Goal: Entertainment & Leisure: Consume media (video, audio)

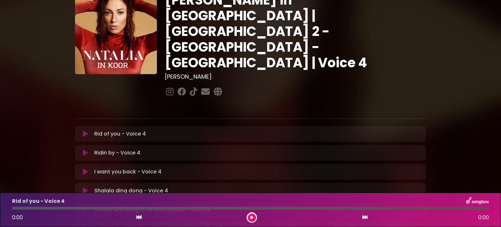
scroll to position [22, 0]
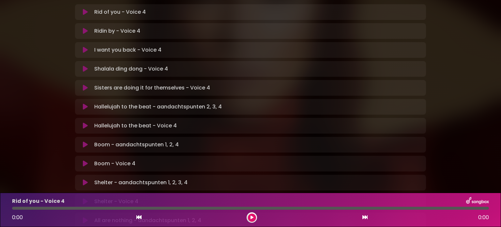
scroll to position [163, 0]
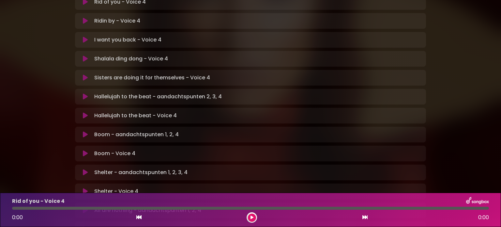
click at [85, 93] on icon at bounding box center [85, 96] width 5 height 7
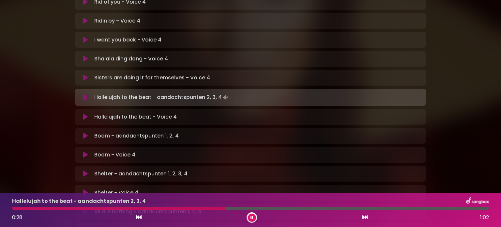
click at [251, 216] on icon at bounding box center [252, 217] width 3 height 4
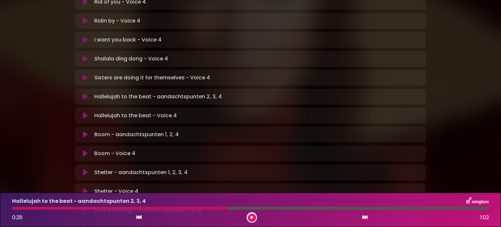
click at [252, 217] on icon at bounding box center [252, 217] width 3 height 4
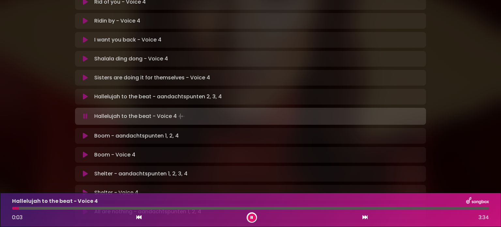
click at [253, 217] on icon at bounding box center [252, 217] width 3 height 4
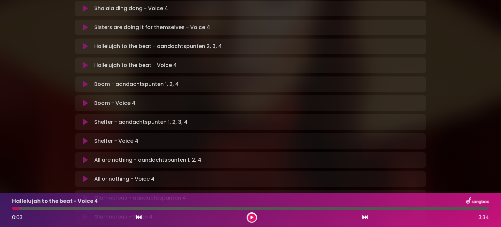
scroll to position [228, 0]
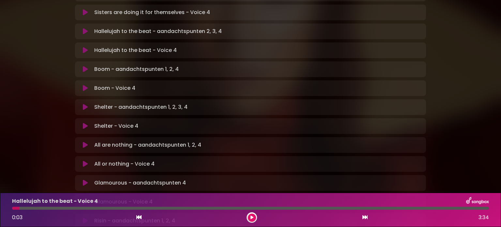
click at [87, 104] on icon at bounding box center [85, 107] width 5 height 7
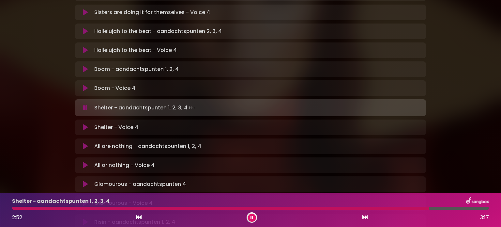
click at [251, 216] on icon at bounding box center [252, 217] width 3 height 4
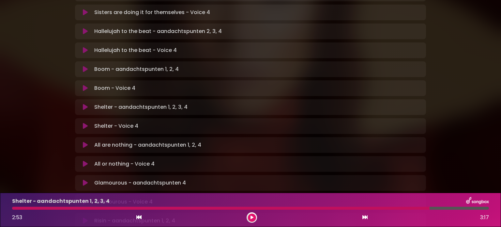
click at [84, 104] on icon at bounding box center [85, 107] width 5 height 7
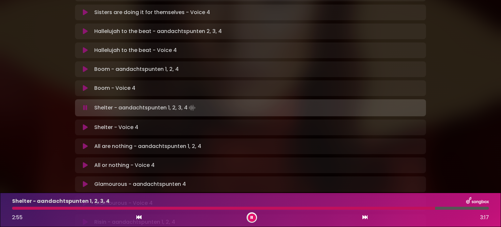
click at [139, 218] on icon at bounding box center [138, 216] width 5 height 5
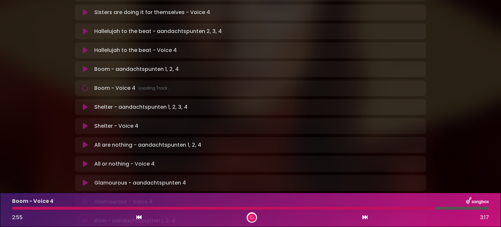
click at [364, 215] on icon at bounding box center [364, 216] width 5 height 5
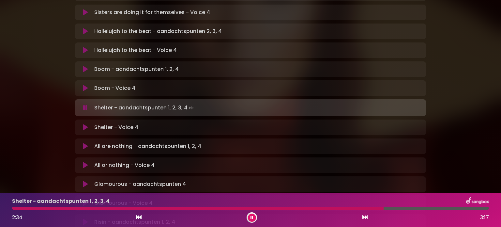
click at [251, 217] on icon at bounding box center [251, 217] width 3 height 4
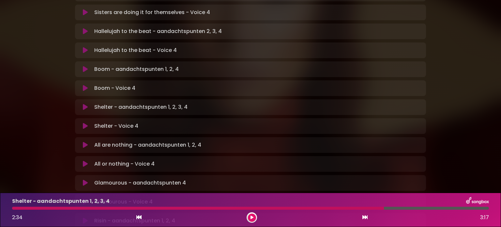
click at [248, 213] on button at bounding box center [252, 217] width 8 height 8
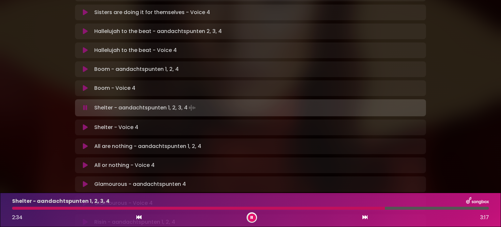
click at [248, 213] on button at bounding box center [252, 217] width 8 height 8
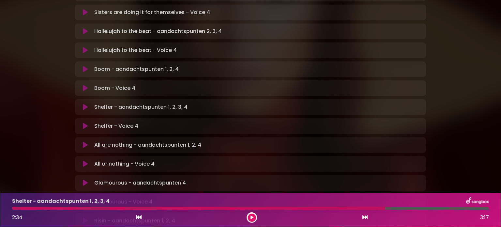
click at [248, 213] on button at bounding box center [252, 217] width 8 height 8
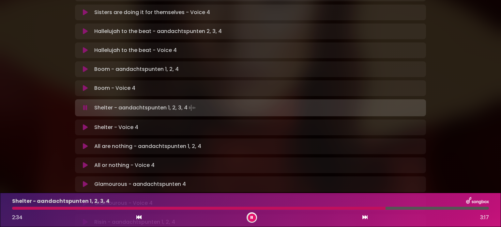
click at [248, 213] on button at bounding box center [252, 217] width 8 height 8
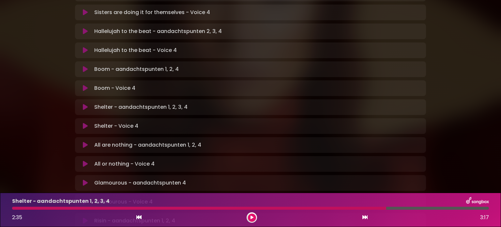
click at [248, 213] on button at bounding box center [252, 217] width 8 height 8
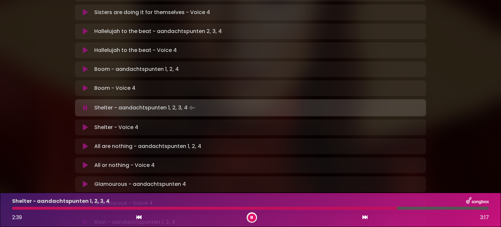
click at [249, 216] on button at bounding box center [252, 217] width 8 height 8
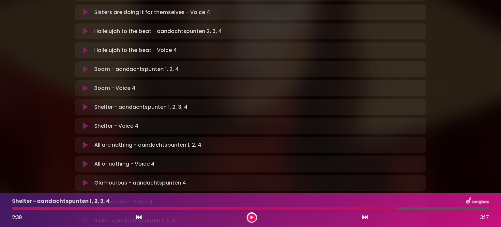
click at [253, 216] on icon at bounding box center [252, 217] width 4 height 5
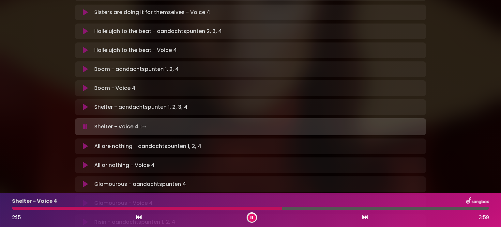
click at [251, 218] on icon at bounding box center [251, 217] width 3 height 4
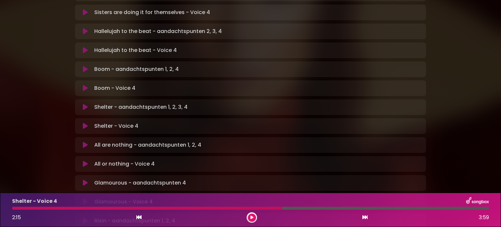
click at [84, 142] on icon at bounding box center [85, 145] width 5 height 7
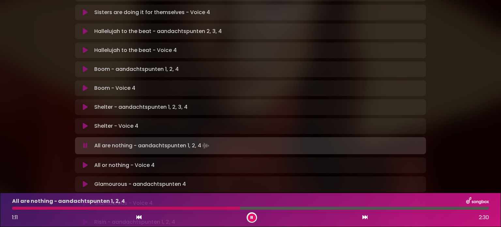
click at [252, 218] on icon at bounding box center [252, 217] width 4 height 5
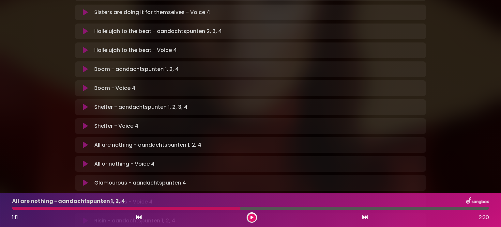
click at [251, 217] on icon at bounding box center [252, 217] width 5 height 5
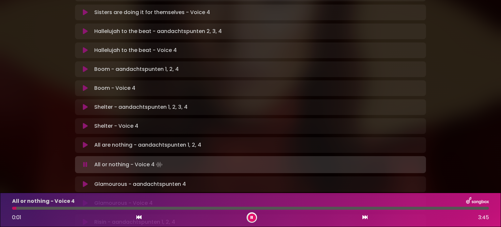
click at [86, 142] on icon at bounding box center [85, 145] width 5 height 7
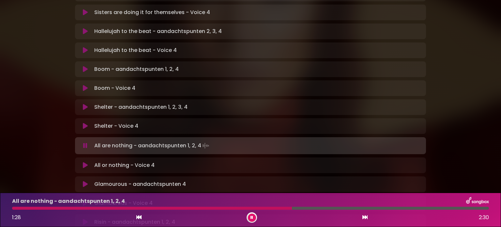
click at [243, 208] on div at bounding box center [250, 208] width 477 height 3
click at [250, 218] on button at bounding box center [252, 217] width 8 height 8
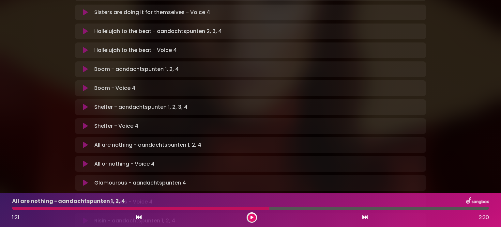
click at [253, 216] on icon at bounding box center [252, 217] width 5 height 5
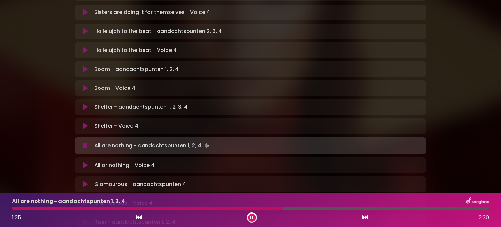
click at [253, 216] on icon at bounding box center [252, 217] width 4 height 5
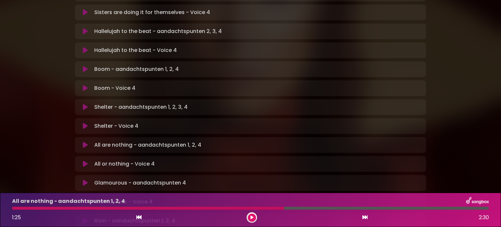
click at [252, 215] on icon at bounding box center [252, 217] width 4 height 4
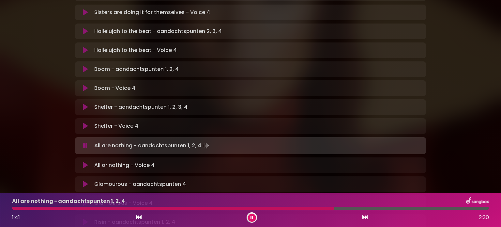
click at [252, 216] on icon at bounding box center [252, 217] width 4 height 5
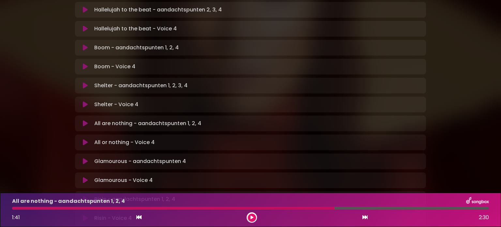
scroll to position [261, 0]
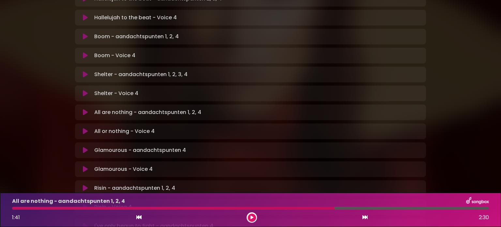
click at [84, 147] on icon at bounding box center [85, 150] width 5 height 7
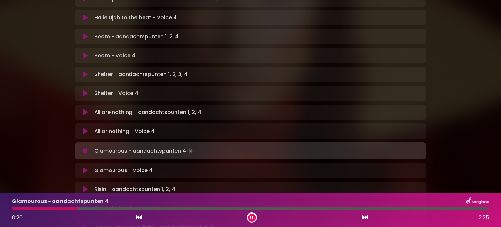
click at [252, 217] on icon at bounding box center [251, 217] width 3 height 4
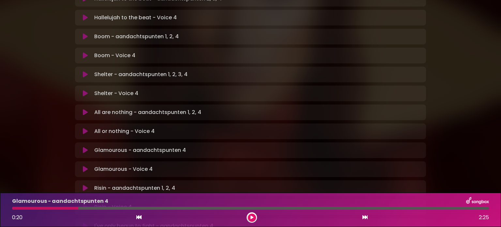
click at [253, 217] on icon at bounding box center [252, 217] width 5 height 5
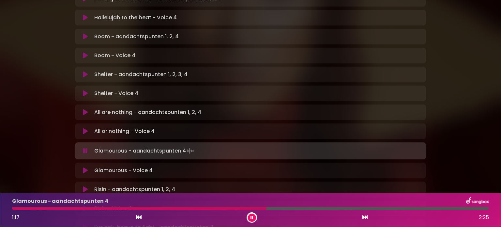
click at [197, 207] on div at bounding box center [139, 208] width 254 height 3
click at [253, 217] on button at bounding box center [252, 217] width 8 height 8
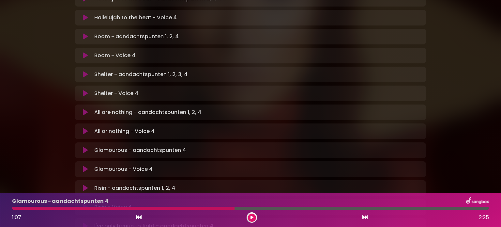
click at [252, 215] on icon at bounding box center [252, 217] width 4 height 5
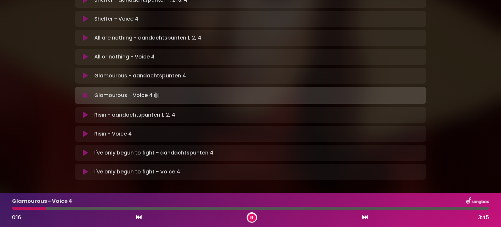
scroll to position [340, 0]
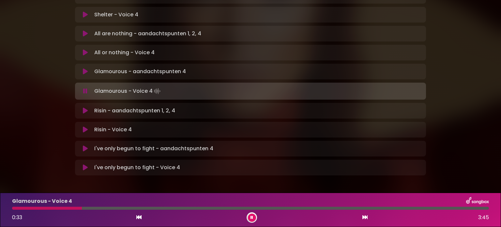
click at [84, 107] on icon at bounding box center [85, 110] width 5 height 7
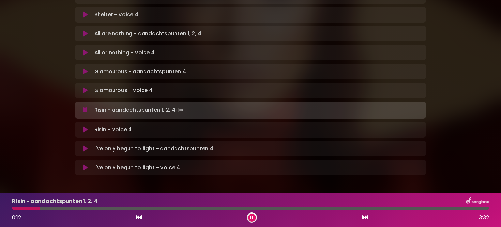
click at [253, 218] on icon at bounding box center [252, 217] width 4 height 5
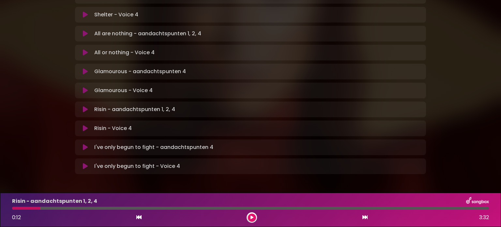
scroll to position [338, 0]
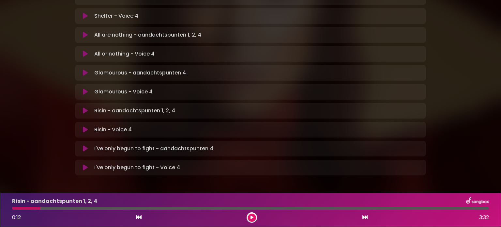
click at [253, 217] on icon at bounding box center [252, 217] width 5 height 5
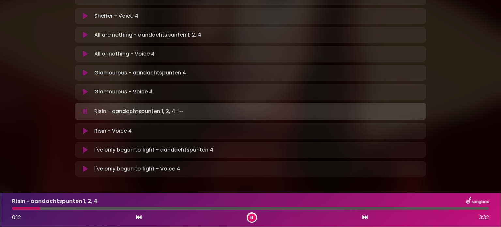
scroll to position [340, 0]
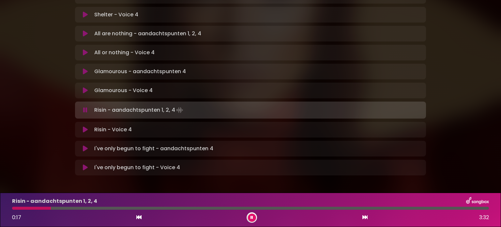
click at [253, 217] on button at bounding box center [252, 217] width 8 height 8
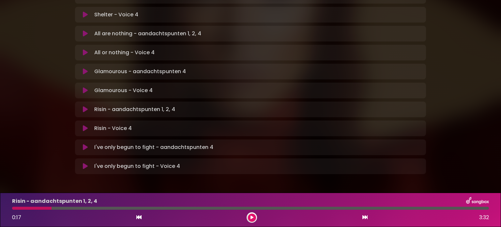
scroll to position [338, 0]
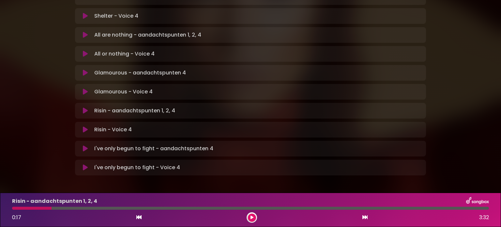
click at [85, 164] on icon at bounding box center [85, 167] width 5 height 7
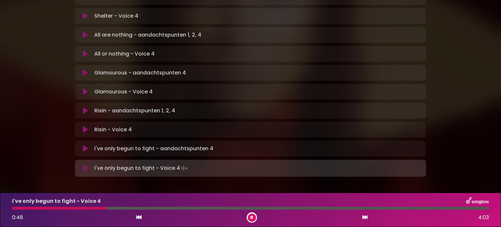
click at [86, 145] on icon at bounding box center [85, 148] width 5 height 7
